Goal: Understand process/instructions: Learn how to perform a task or action

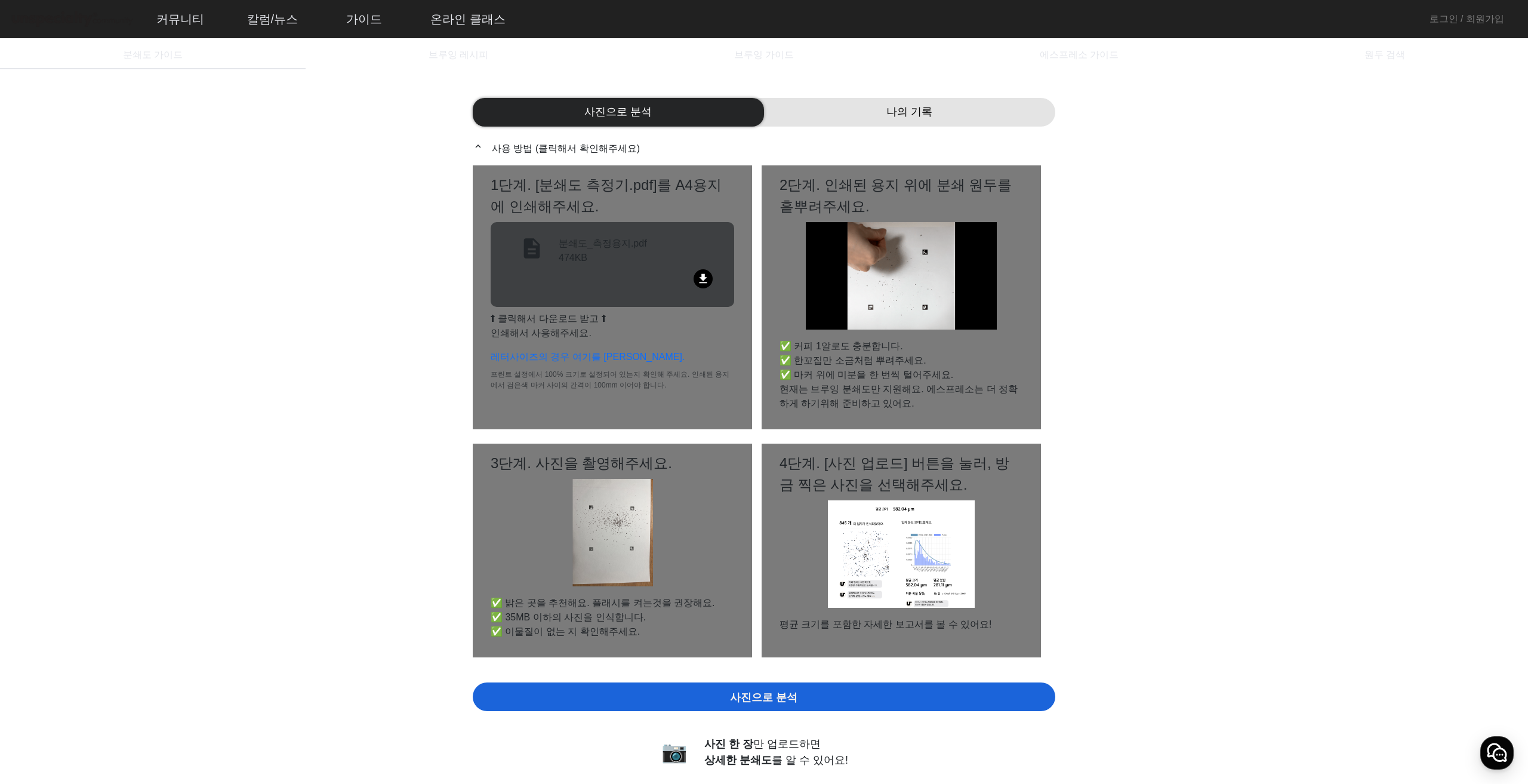
click at [710, 271] on mat-icon "file_download" at bounding box center [703, 278] width 19 height 19
click at [704, 276] on mat-icon "file_download" at bounding box center [703, 278] width 19 height 19
click at [589, 271] on div "file_download" at bounding box center [612, 281] width 214 height 24
click at [576, 271] on div "file_download" at bounding box center [612, 281] width 214 height 24
click at [588, 150] on p "expand_less 사용 방법 (클릭해서 확인해주세요)" at bounding box center [764, 148] width 582 height 15
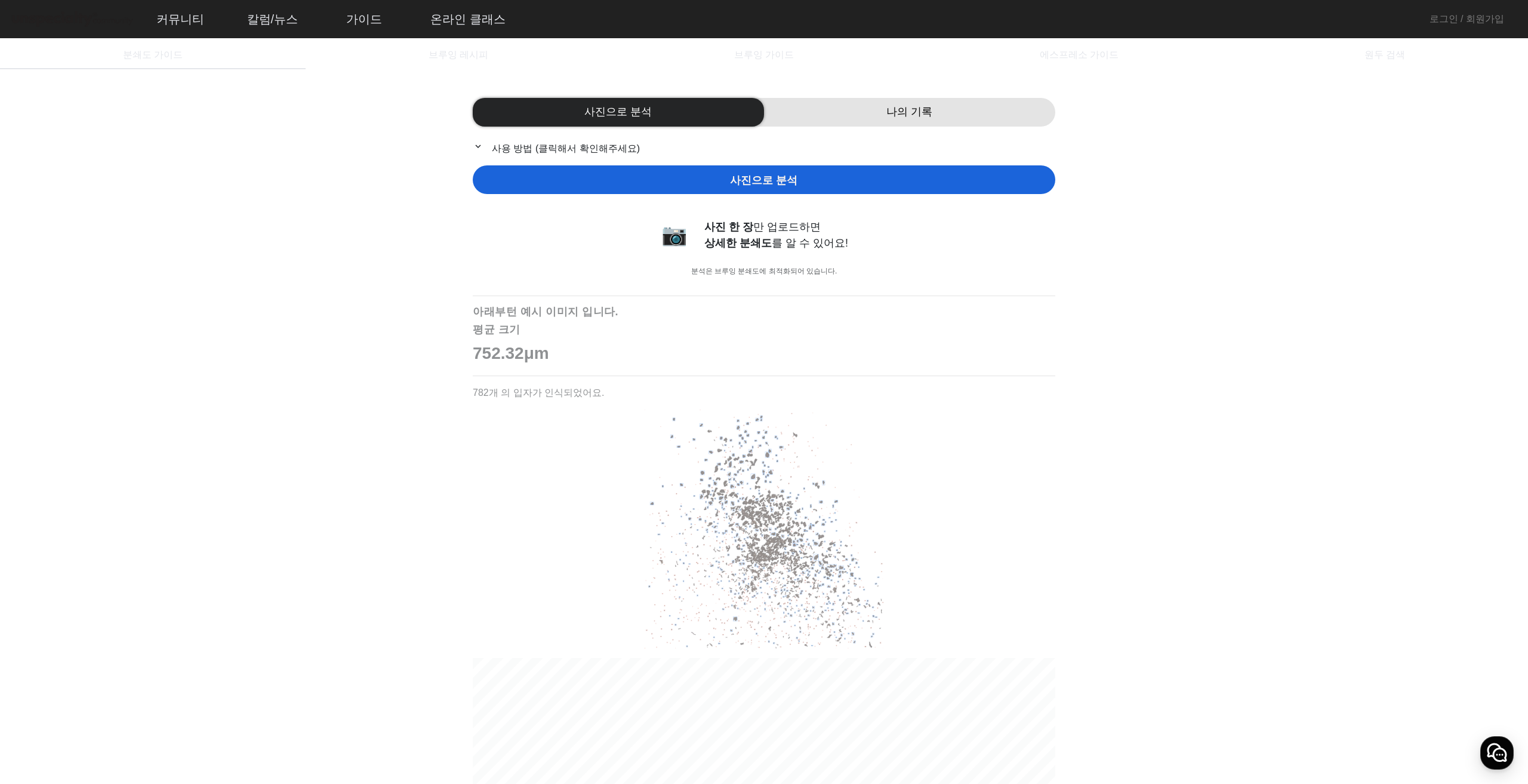
click at [600, 113] on span "사진으로 분석" at bounding box center [618, 112] width 68 height 16
click at [477, 150] on mat-icon "expand_more" at bounding box center [479, 146] width 15 height 11
